Goal: Obtain resource: Obtain resource

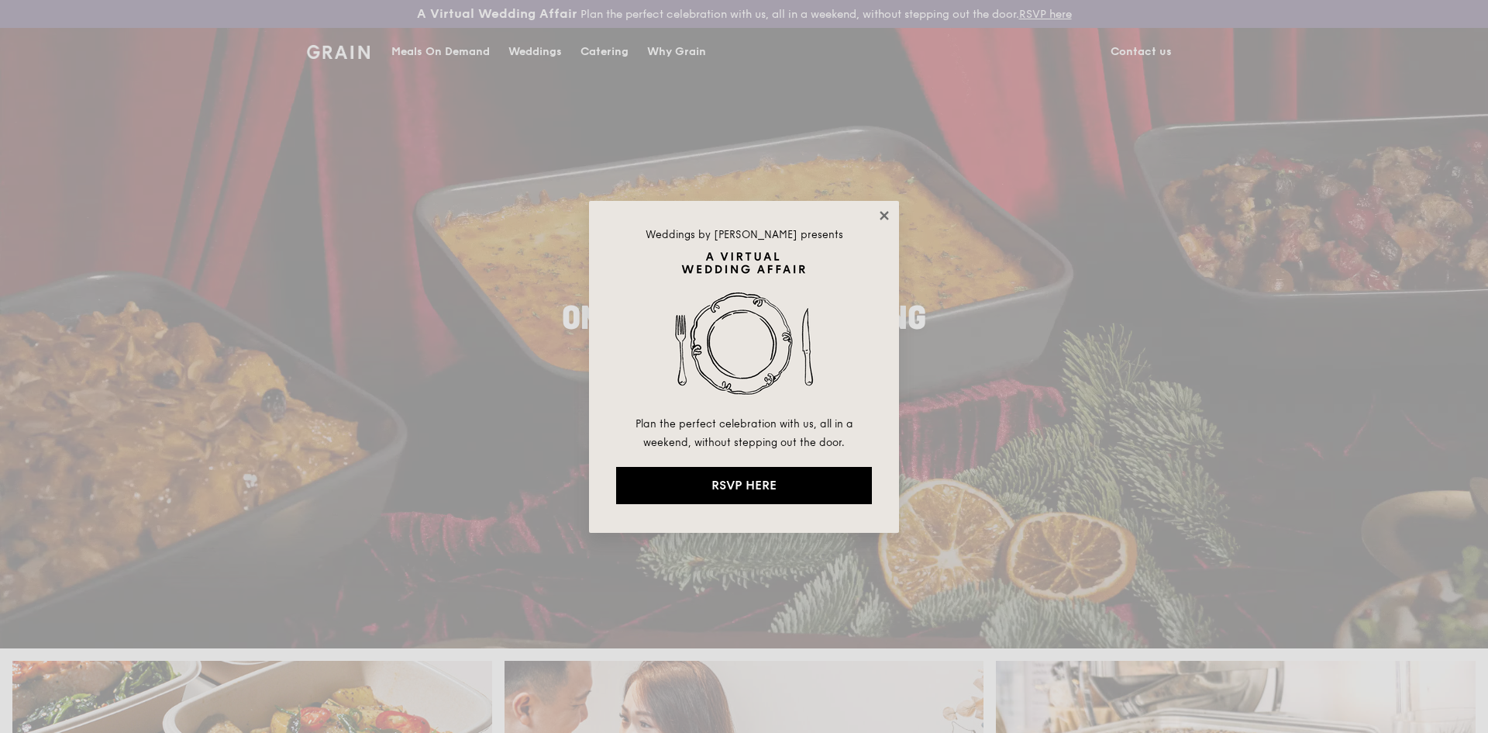
click at [881, 217] on icon at bounding box center [884, 215] width 9 height 9
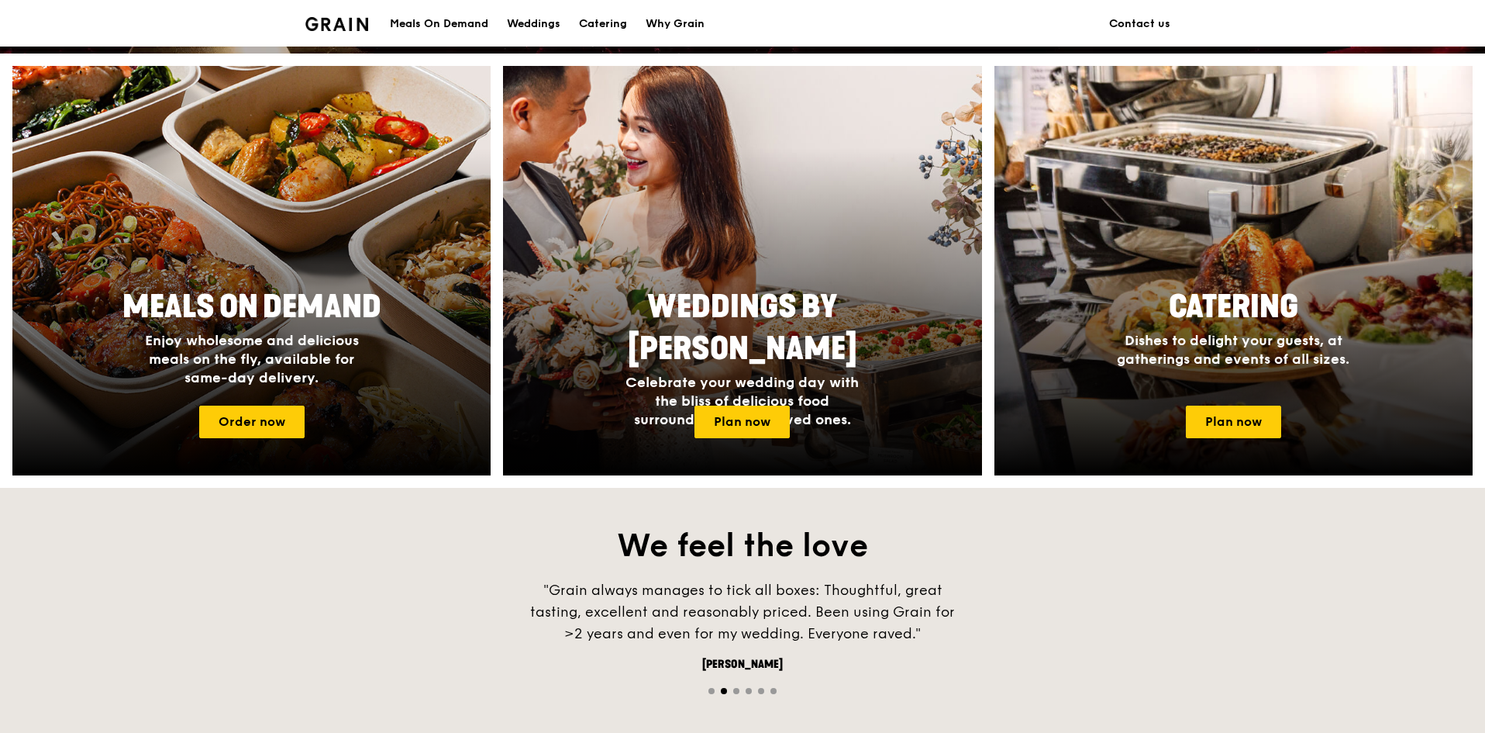
scroll to position [620, 0]
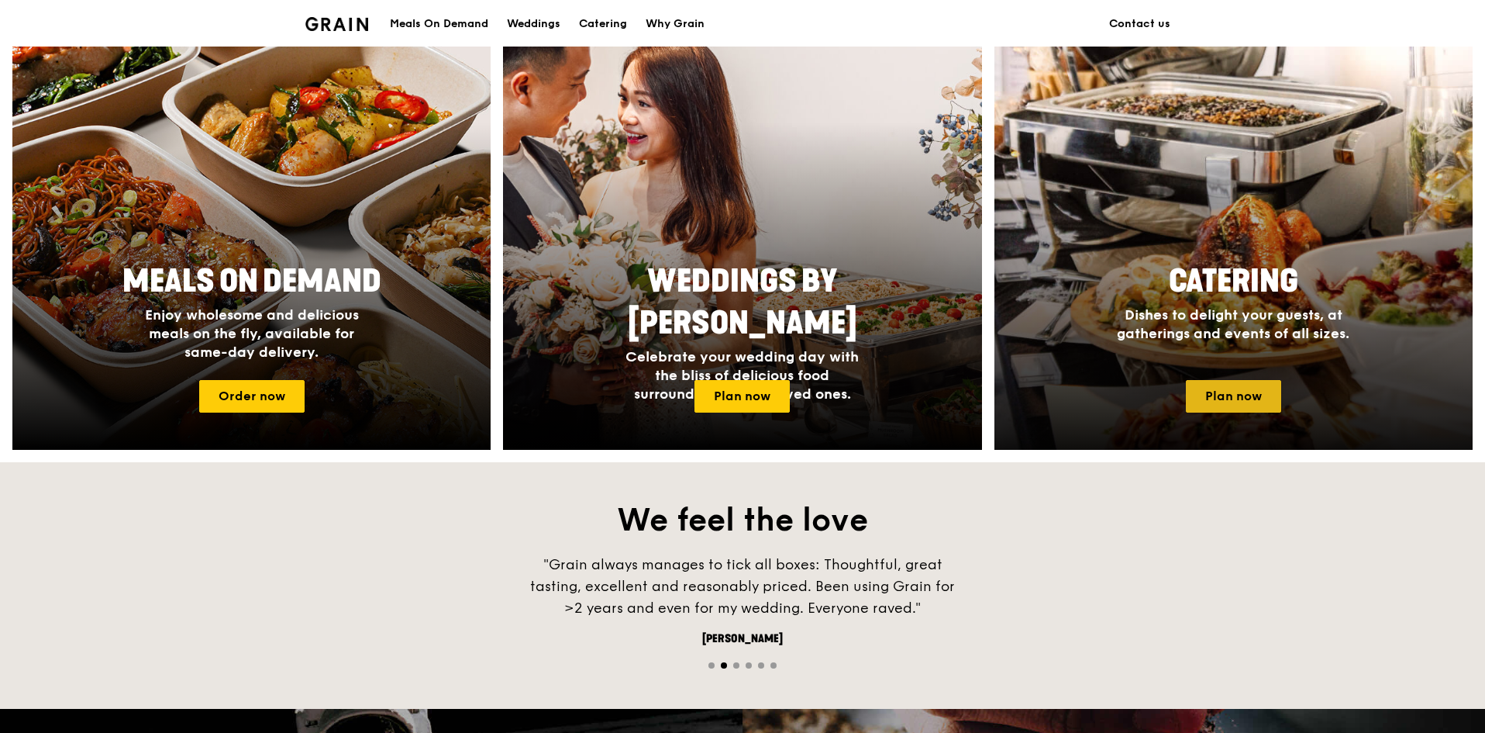
click at [1226, 388] on link "Plan now" at bounding box center [1233, 396] width 95 height 33
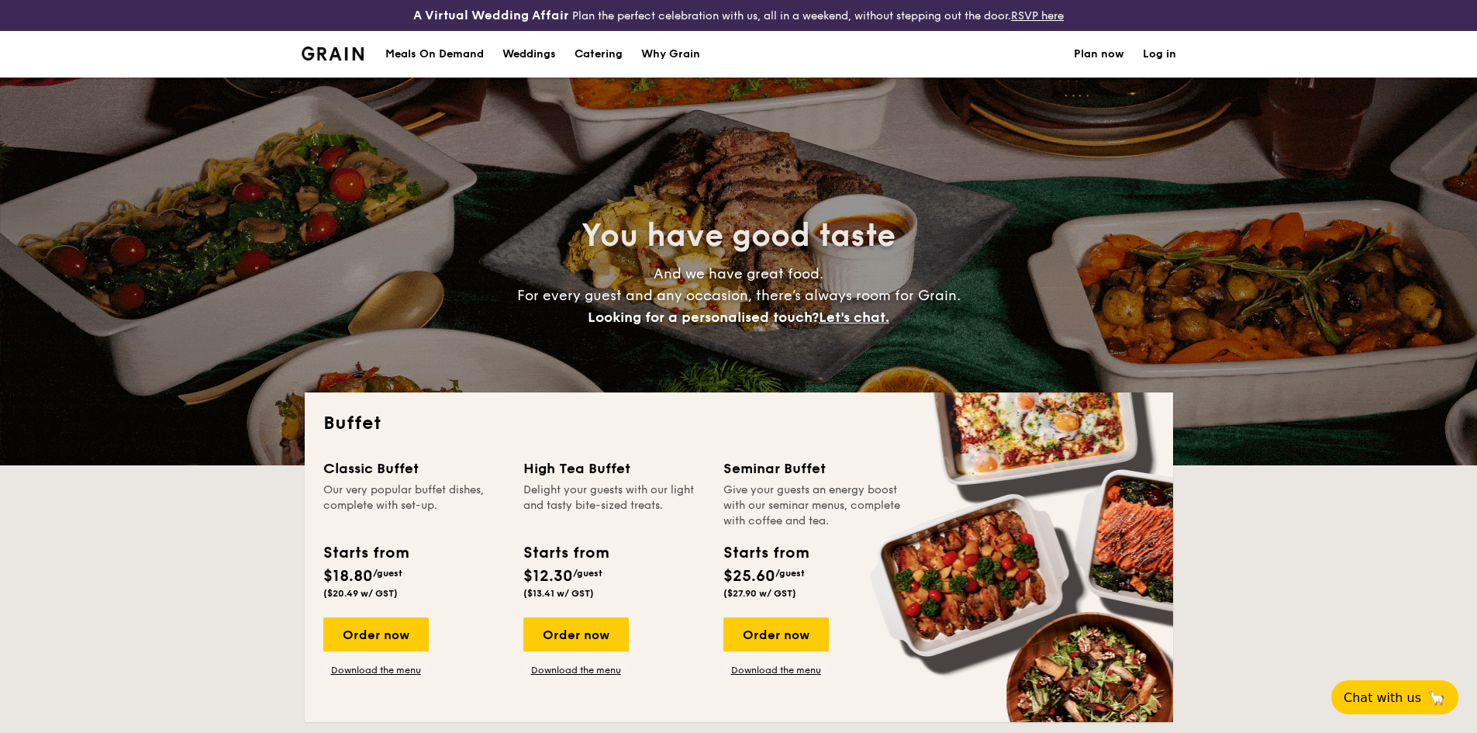
select select
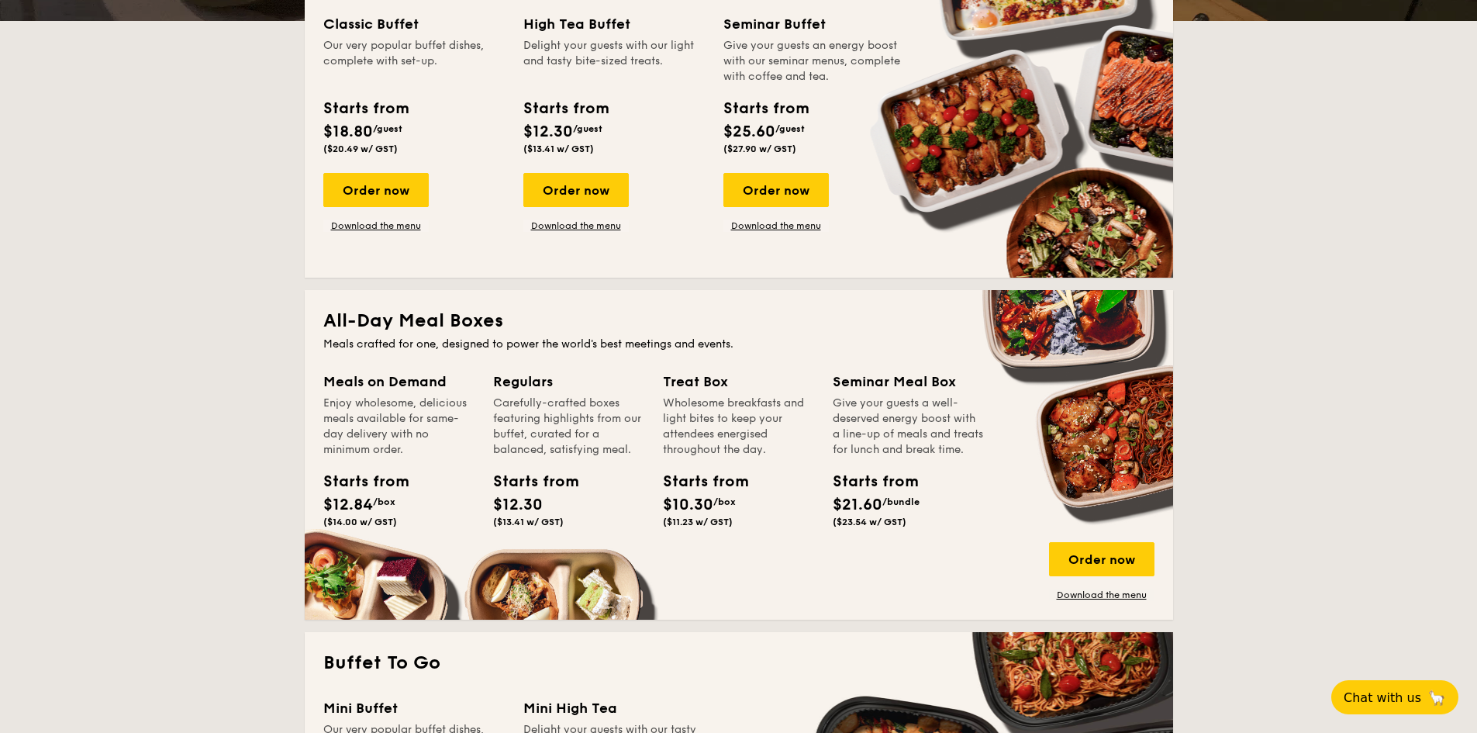
scroll to position [465, 0]
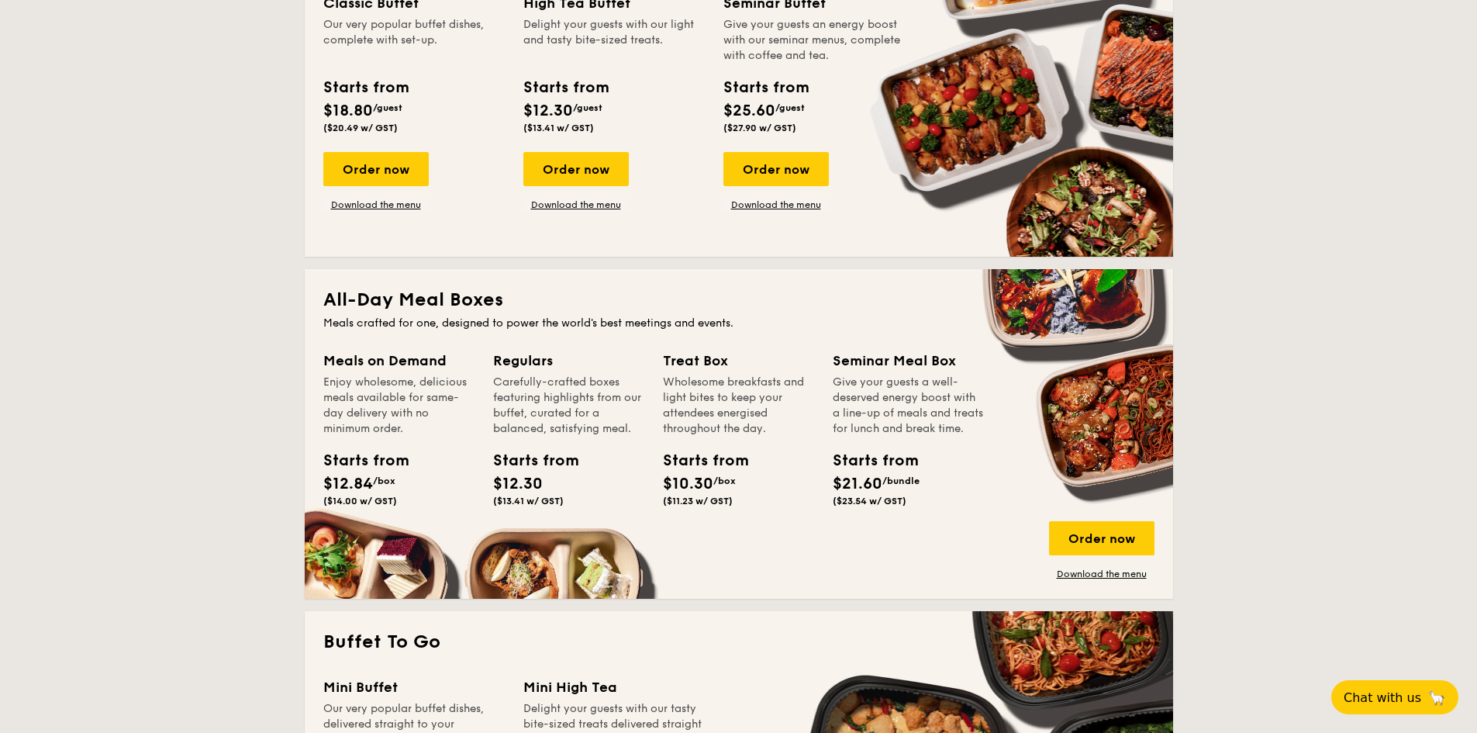
drag, startPoint x: 381, startPoint y: 171, endPoint x: 303, endPoint y: 254, distance: 114.6
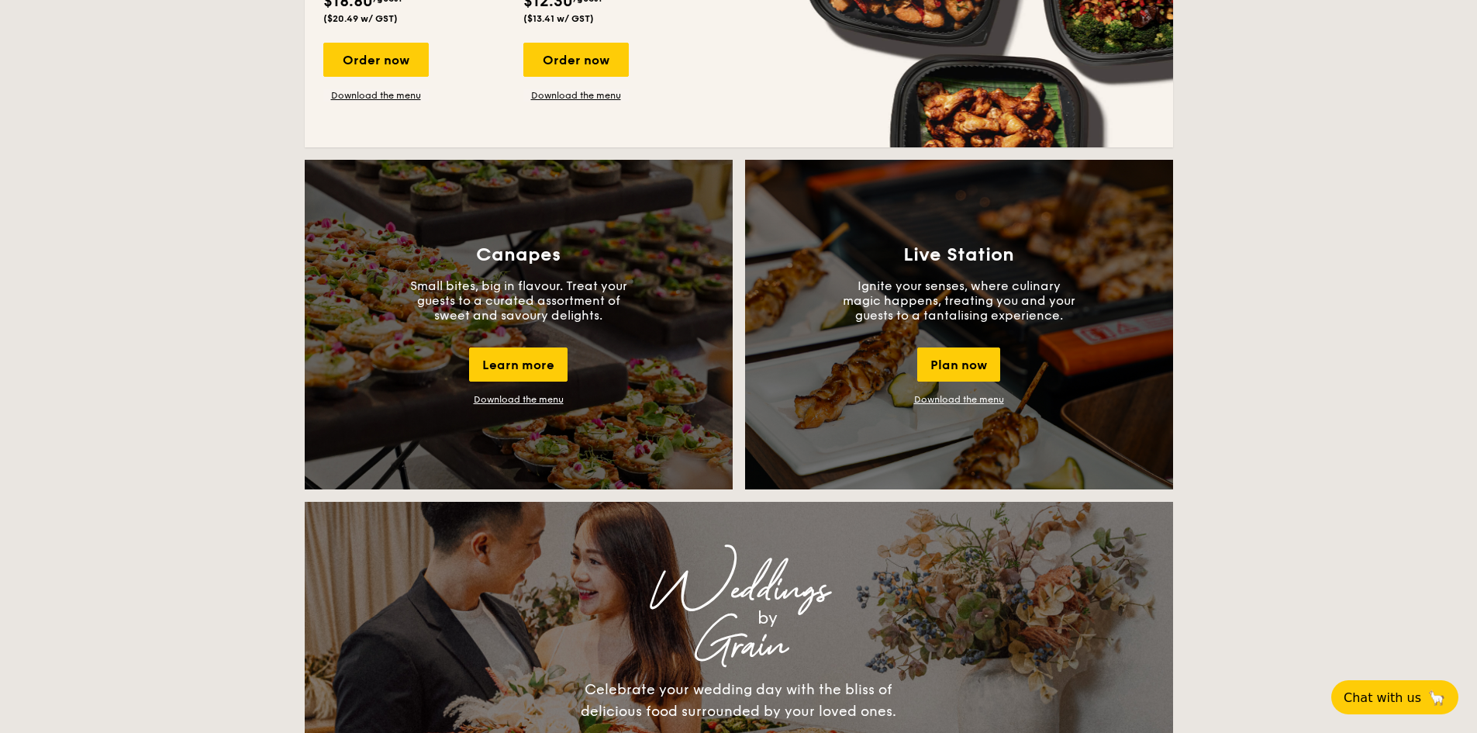
scroll to position [1240, 0]
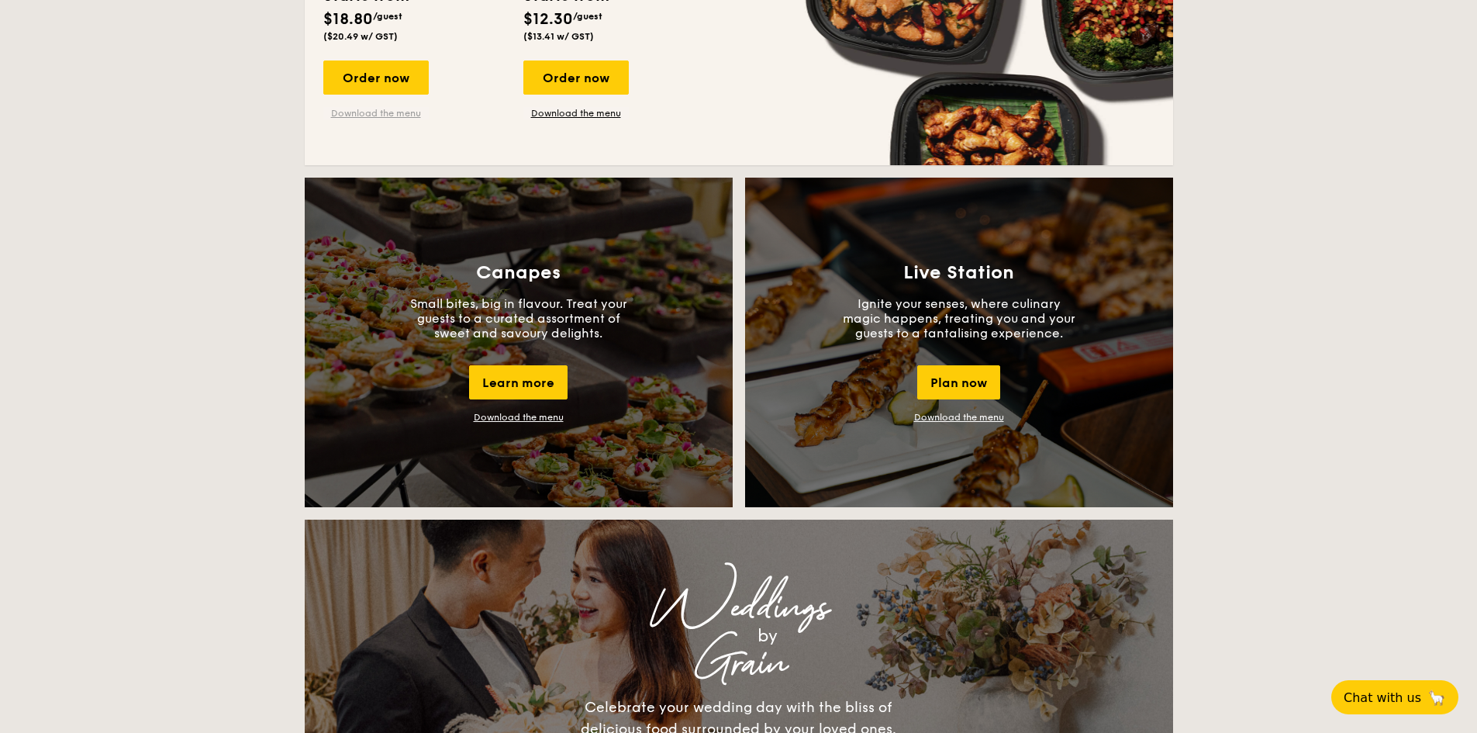
click at [408, 109] on link "Download the menu" at bounding box center [375, 113] width 105 height 12
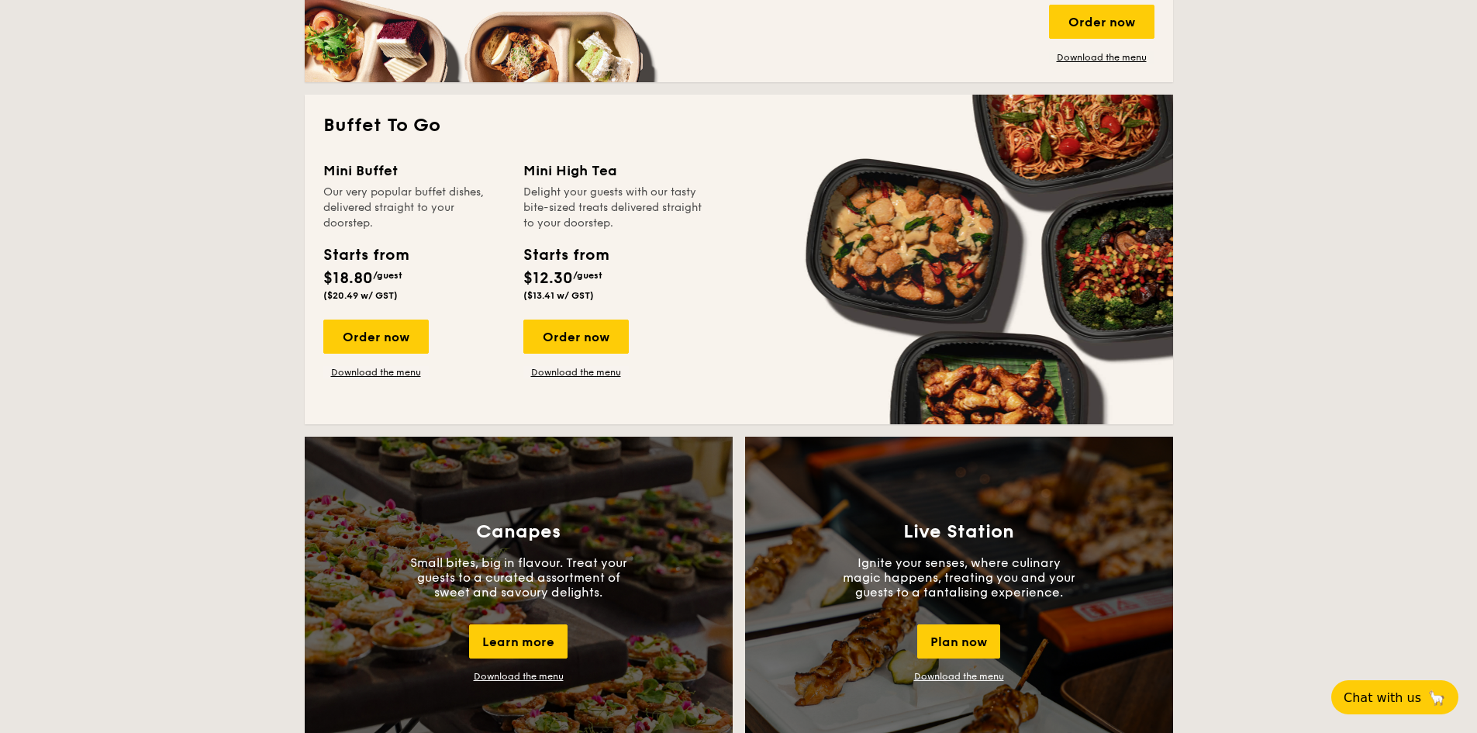
scroll to position [930, 0]
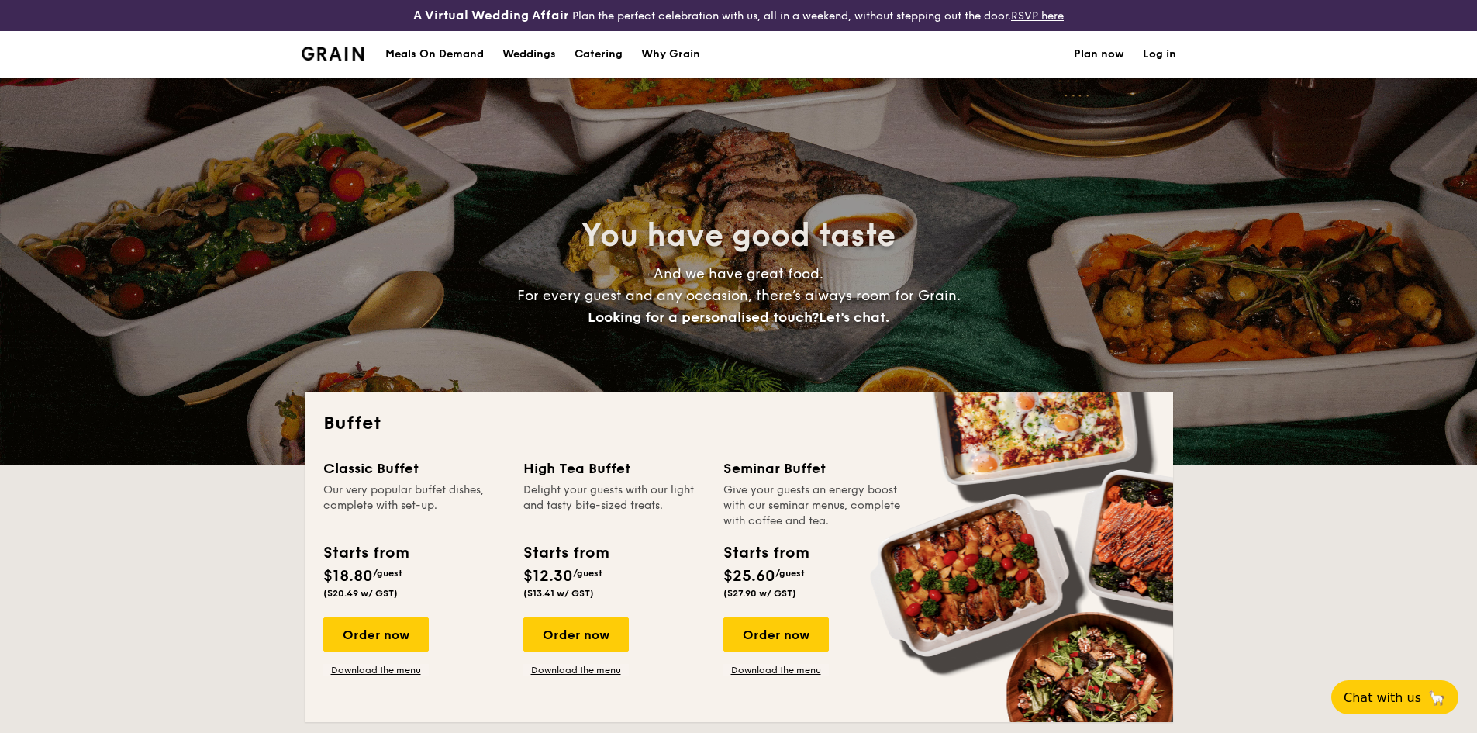
select select
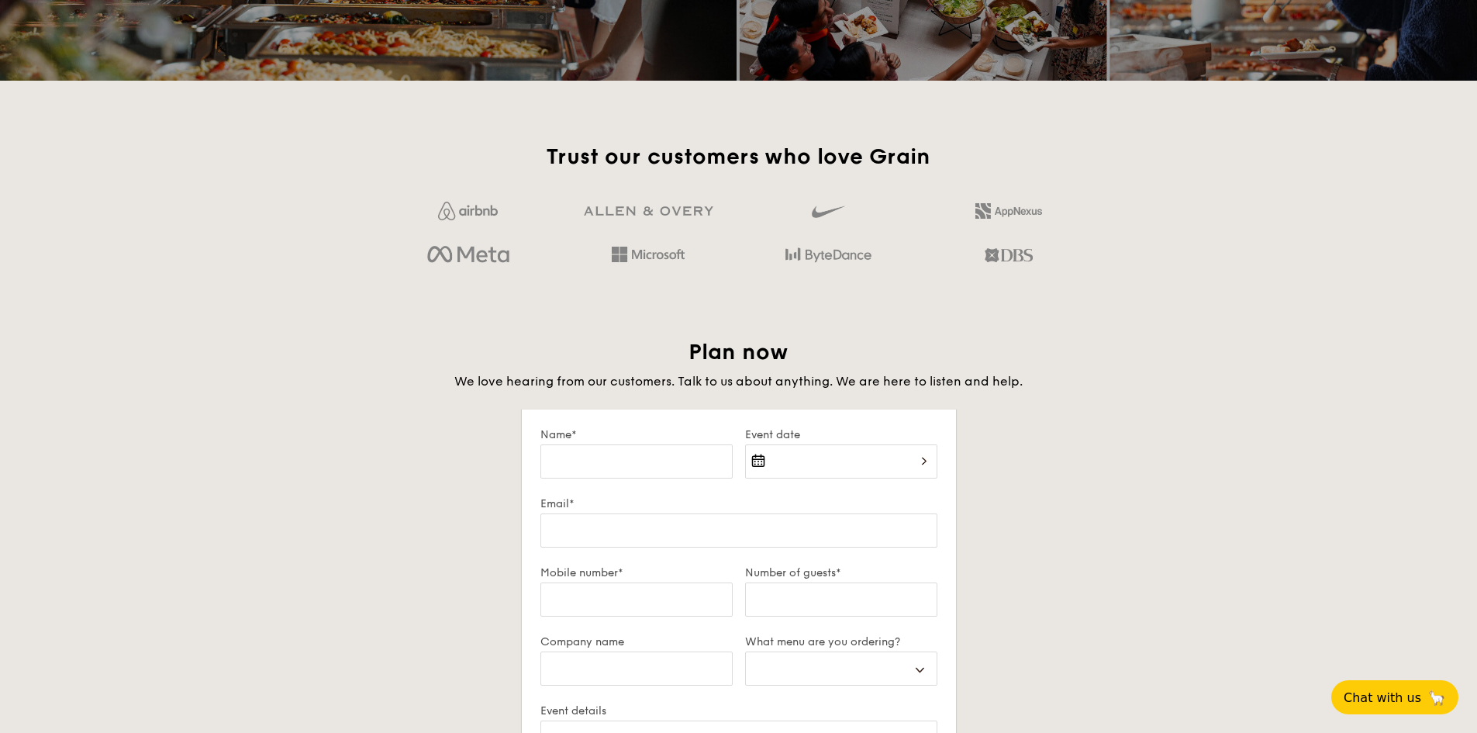
scroll to position [930, 0]
